Goal: Navigation & Orientation: Understand site structure

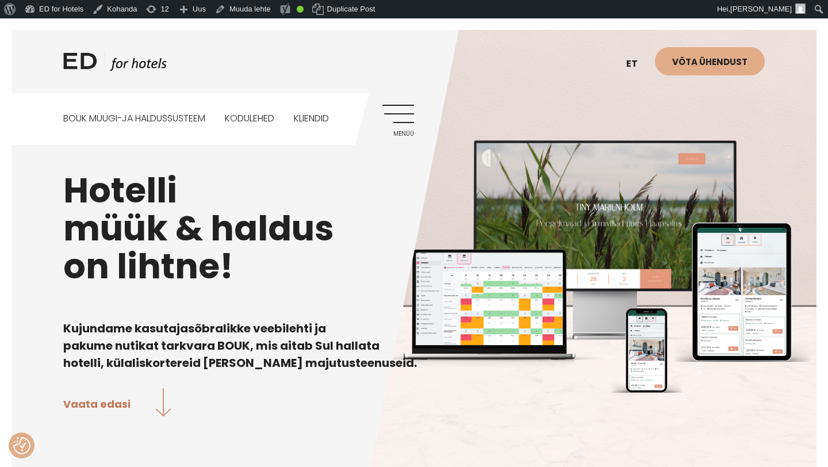
click at [399, 118] on link "Menüü" at bounding box center [398, 121] width 32 height 32
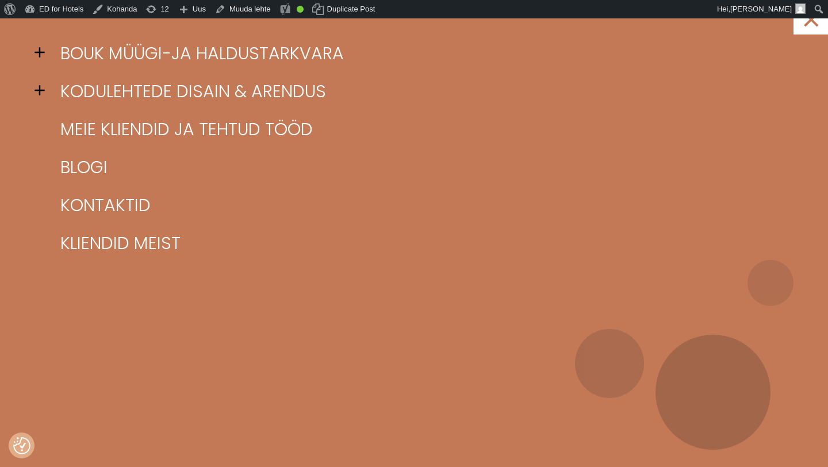
click at [41, 54] on span at bounding box center [43, 52] width 17 height 17
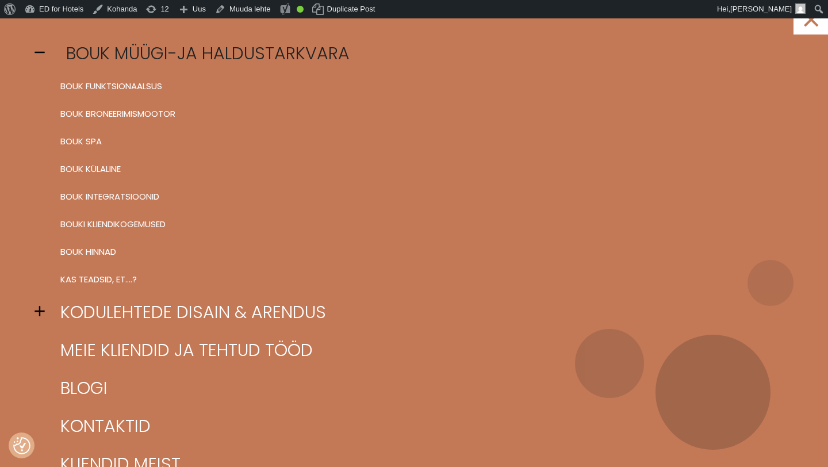
click at [95, 57] on link "BOUK müügi-ja haldustarkvara" at bounding box center [429, 54] width 742 height 38
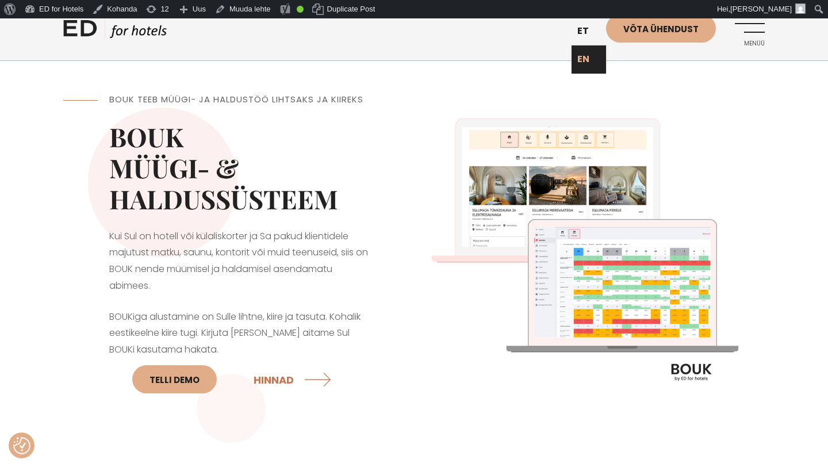
click at [587, 63] on link "EN" at bounding box center [589, 59] width 35 height 28
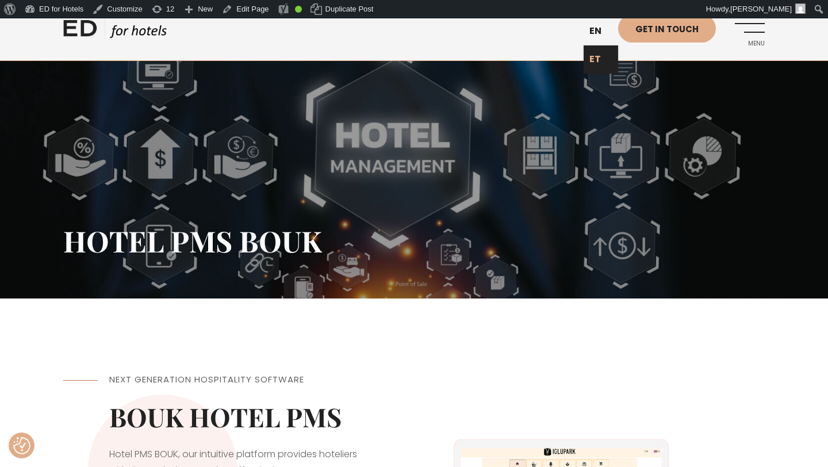
click at [594, 63] on link "ET" at bounding box center [601, 59] width 35 height 28
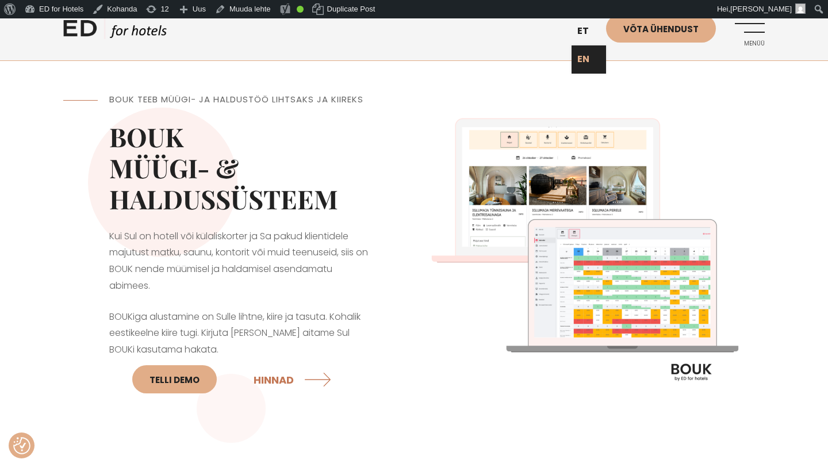
click at [586, 56] on link "EN" at bounding box center [589, 59] width 35 height 28
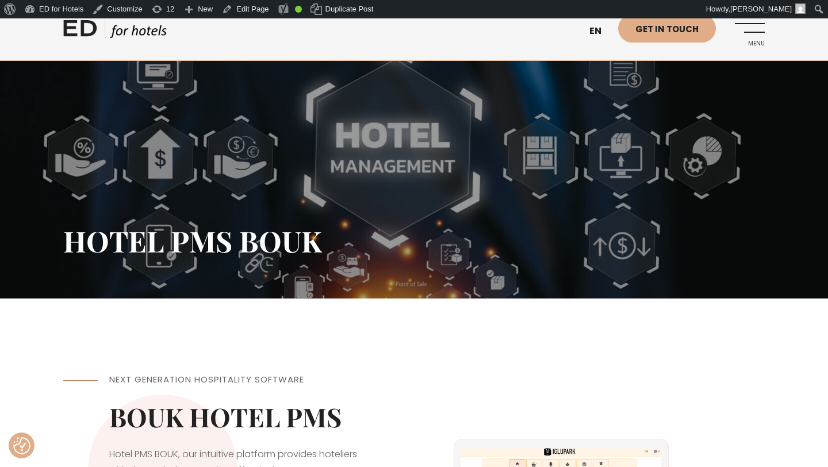
click at [746, 33] on link "Menu" at bounding box center [749, 30] width 32 height 32
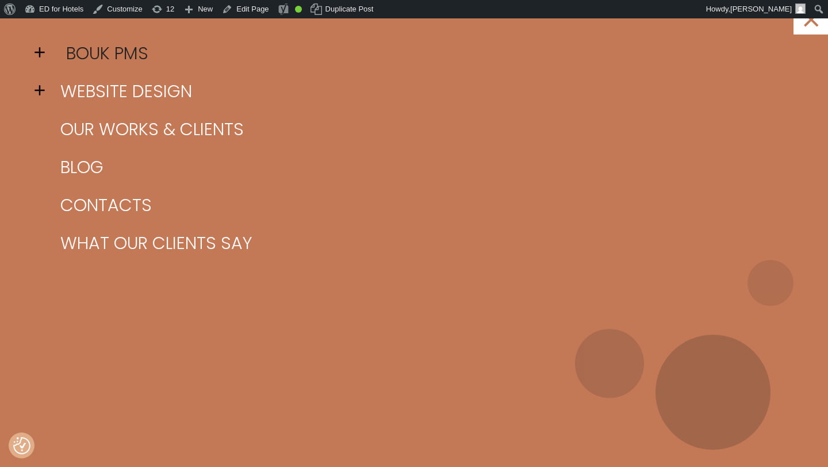
click at [128, 48] on link "BOUK PMS" at bounding box center [429, 54] width 742 height 38
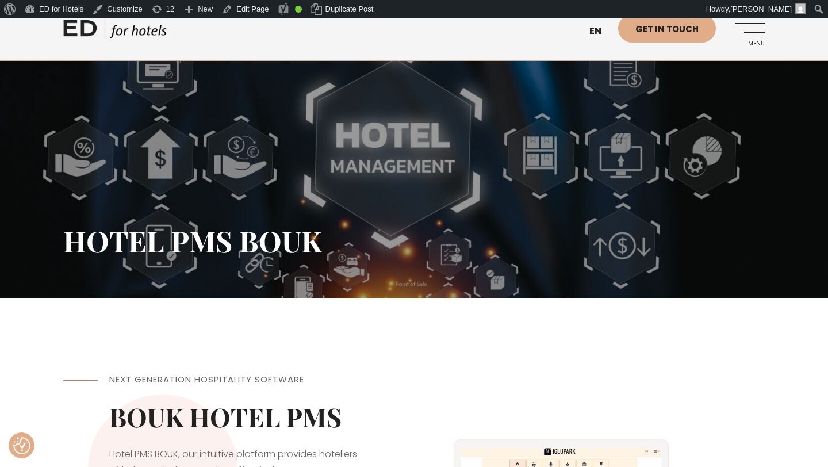
click at [751, 33] on link "Menu" at bounding box center [749, 30] width 32 height 32
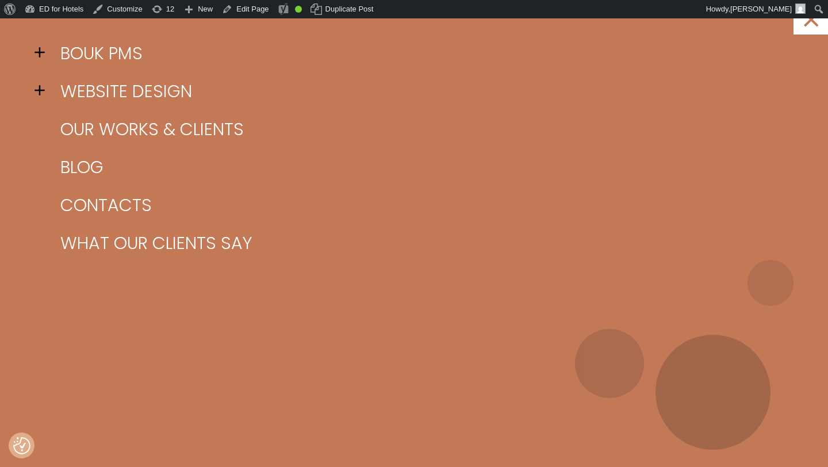
click at [39, 52] on span at bounding box center [43, 52] width 17 height 17
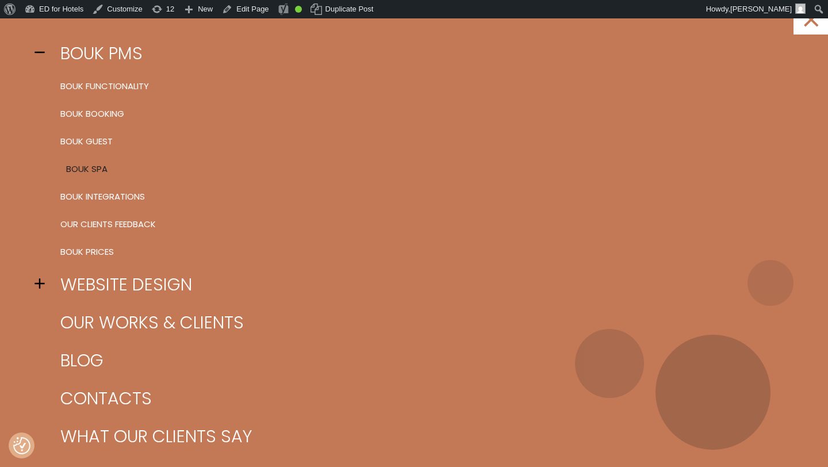
click at [90, 169] on link "BOUK SPA" at bounding box center [429, 169] width 742 height 28
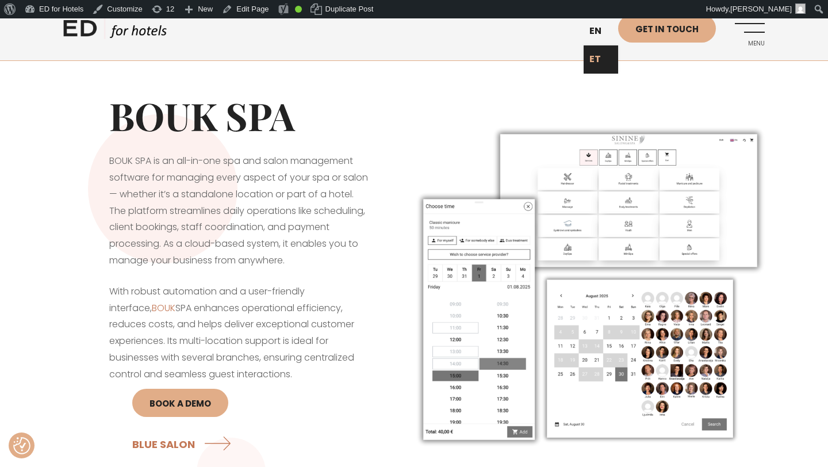
click at [594, 59] on link "ET" at bounding box center [601, 59] width 35 height 28
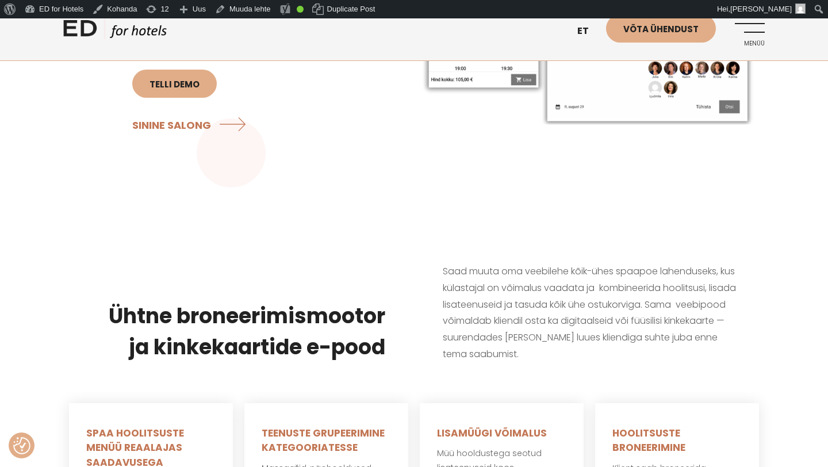
click at [755, 33] on link "Menüü" at bounding box center [749, 30] width 32 height 32
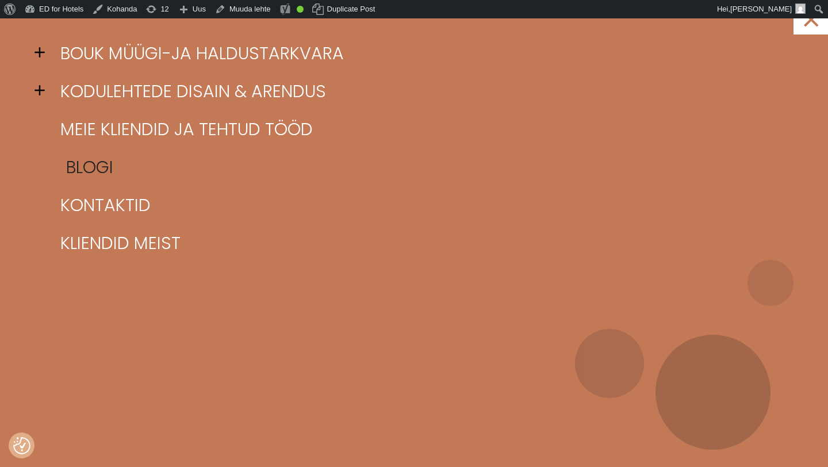
click at [91, 165] on link "Blogi" at bounding box center [429, 167] width 742 height 38
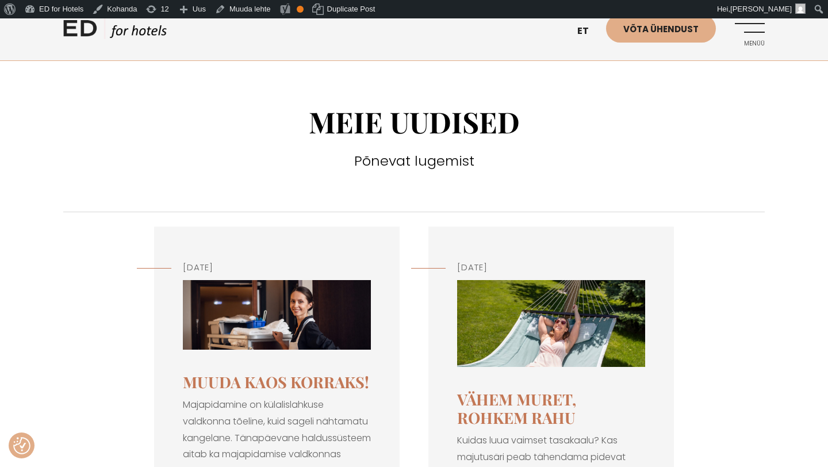
click at [304, 411] on p "Majapidamine on külalislahkuse valdkonna tõeline, kuid sageli nähtamatu kangela…" at bounding box center [277, 438] width 188 height 83
click at [283, 376] on link "Muuda kaos korraks!" at bounding box center [276, 382] width 186 height 21
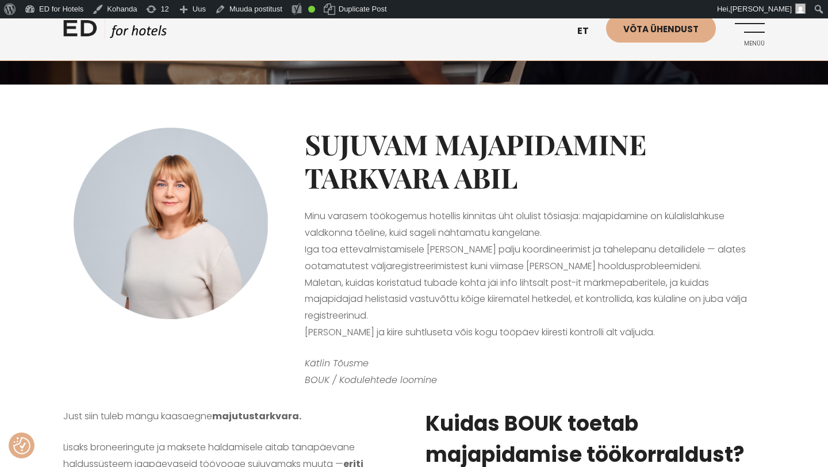
scroll to position [179, 0]
